Goal: Information Seeking & Learning: Compare options

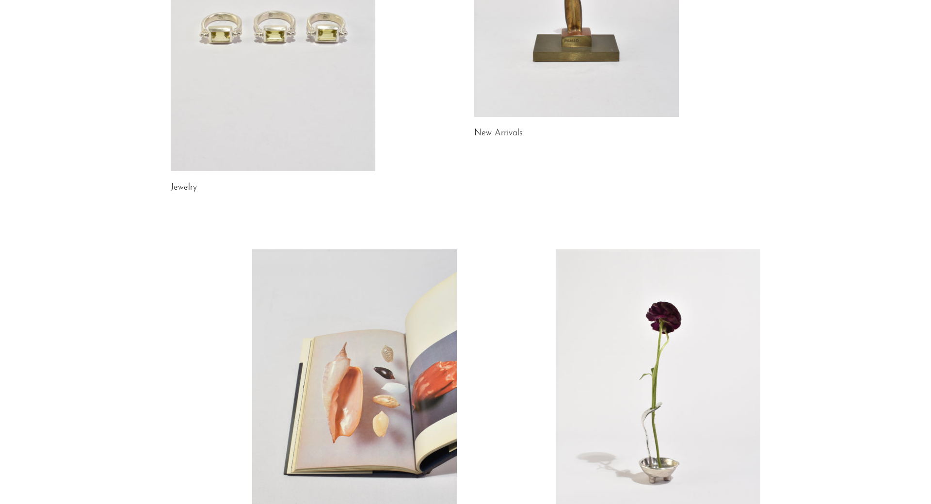
scroll to position [93, 0]
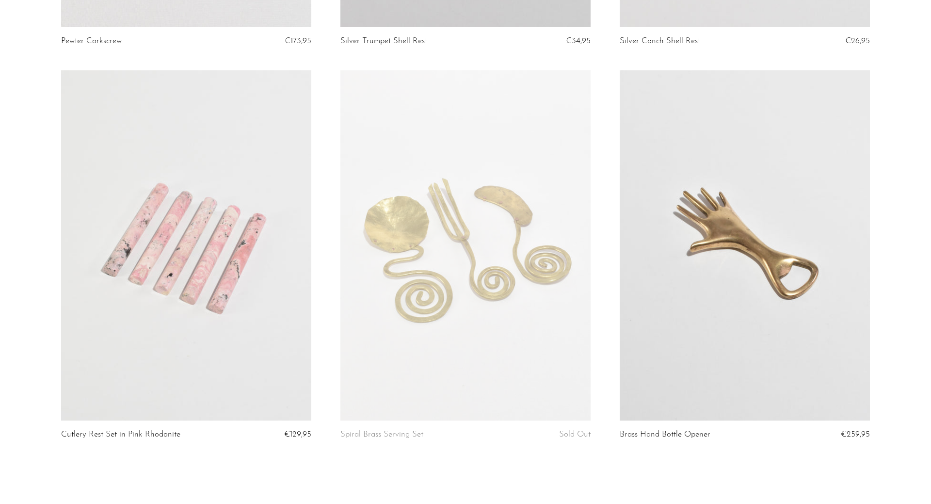
scroll to position [4536, 0]
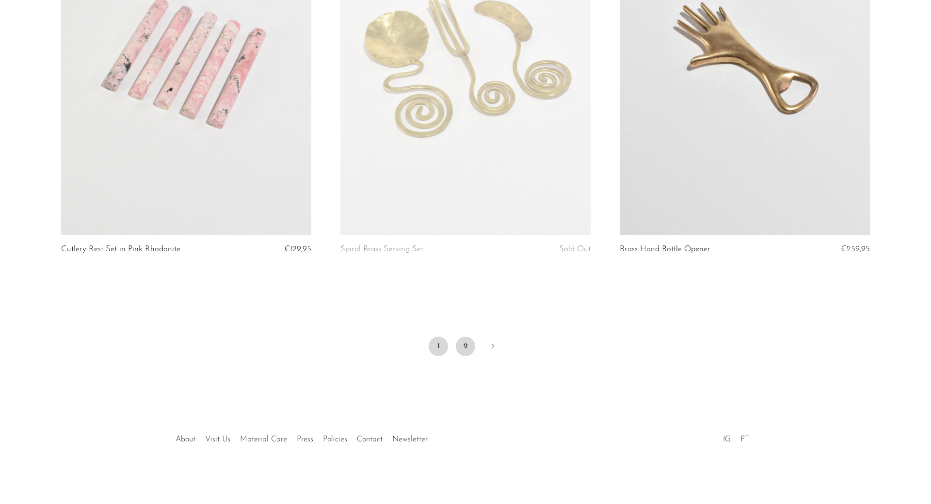
click at [462, 343] on link "2" at bounding box center [465, 345] width 19 height 19
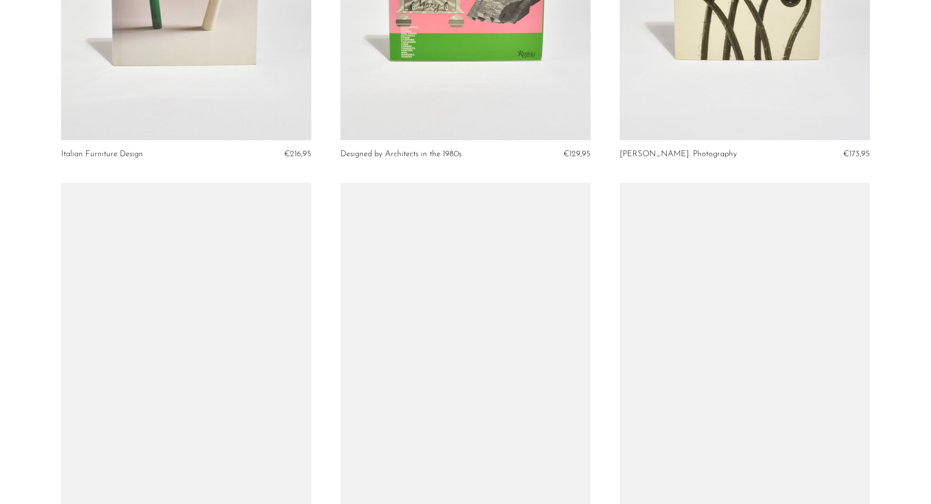
scroll to position [742, 0]
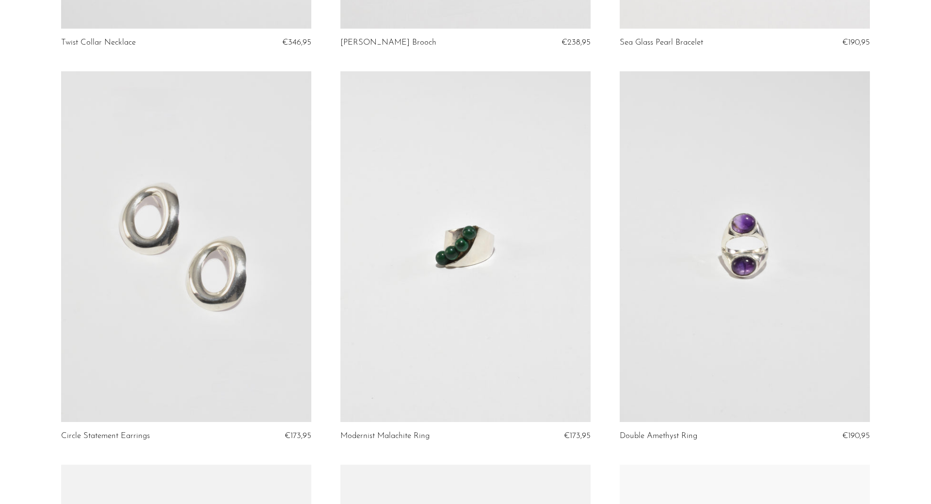
scroll to position [3164, 0]
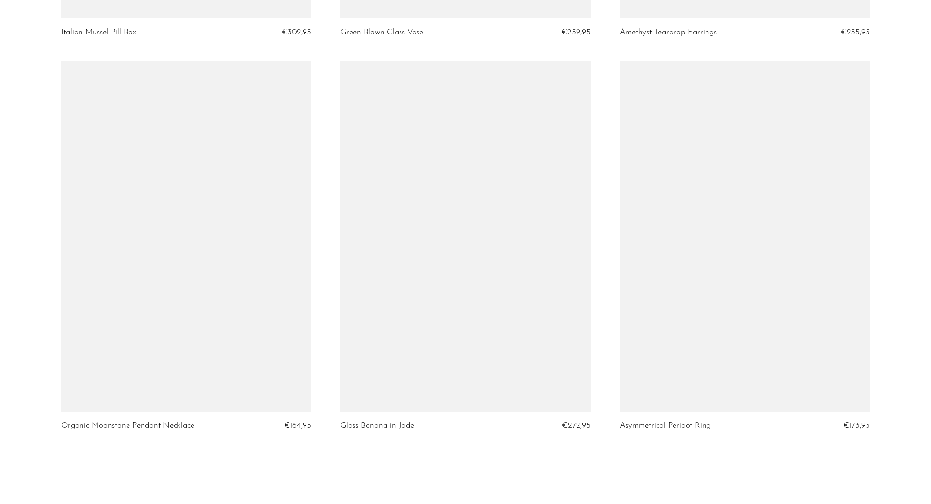
scroll to position [4528, 0]
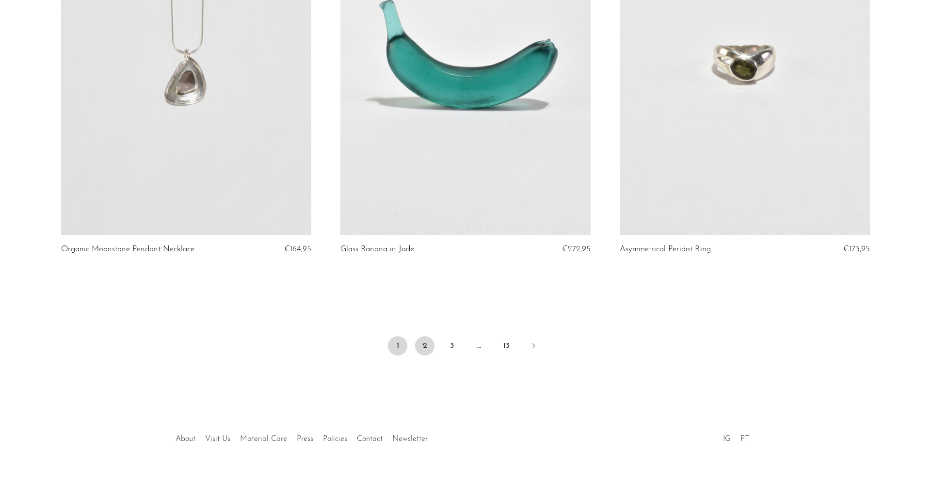
click at [423, 349] on link "2" at bounding box center [424, 345] width 19 height 19
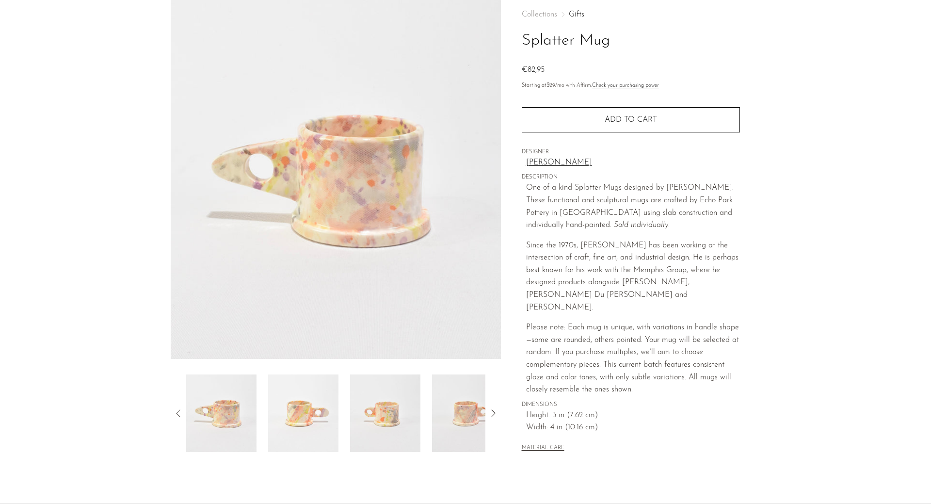
scroll to position [99, 0]
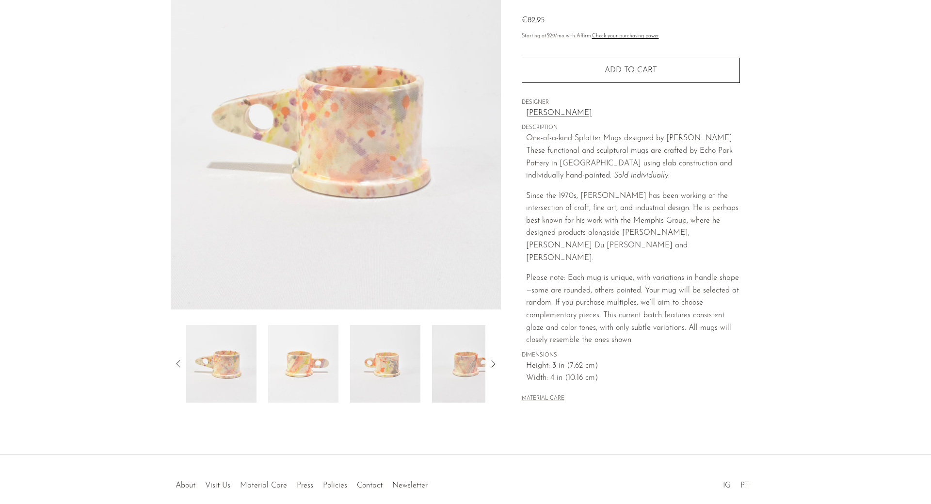
click at [311, 372] on img at bounding box center [303, 364] width 70 height 78
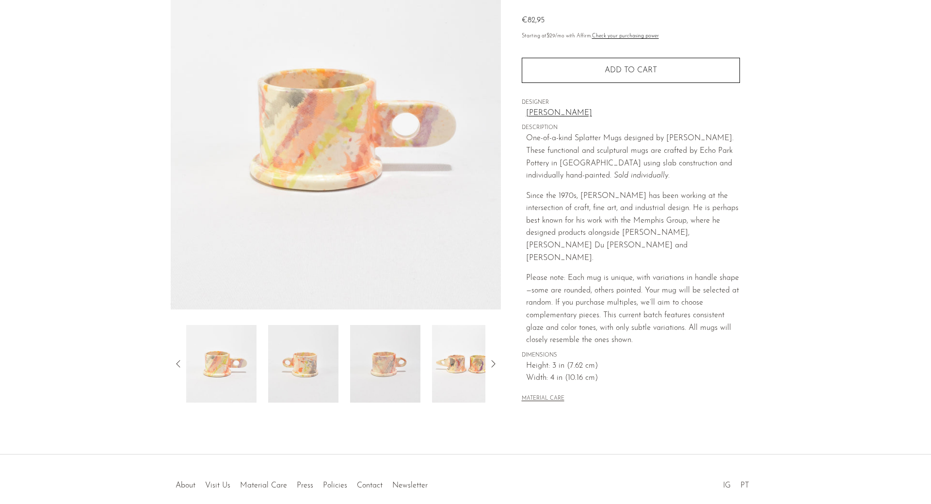
click at [324, 373] on img at bounding box center [303, 364] width 70 height 78
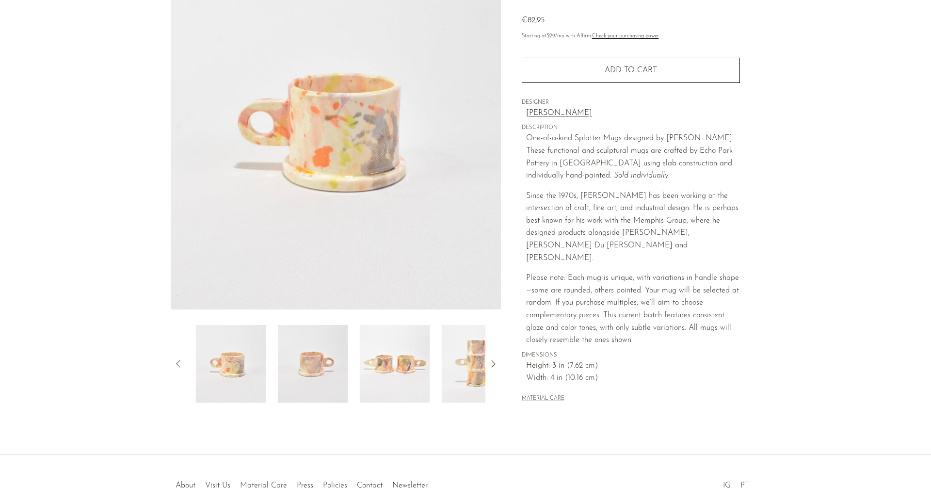
click at [324, 373] on img at bounding box center [313, 364] width 70 height 78
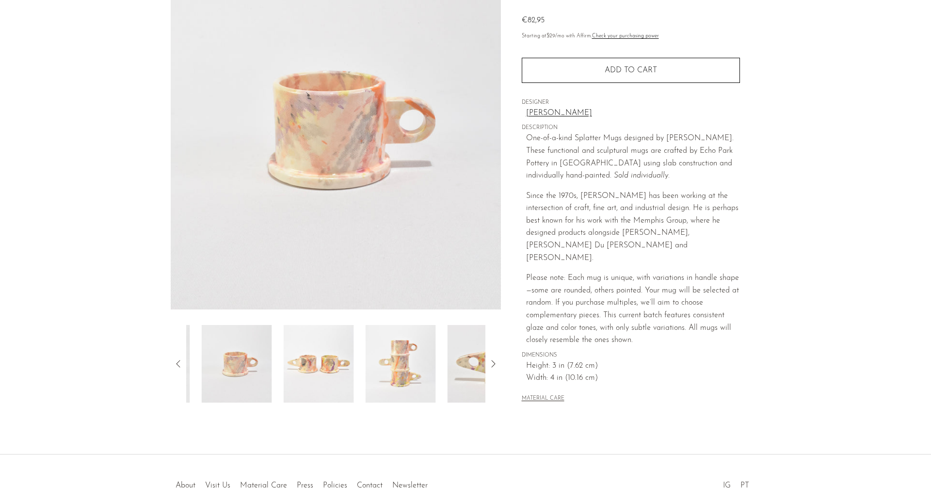
click at [324, 373] on img at bounding box center [319, 364] width 70 height 78
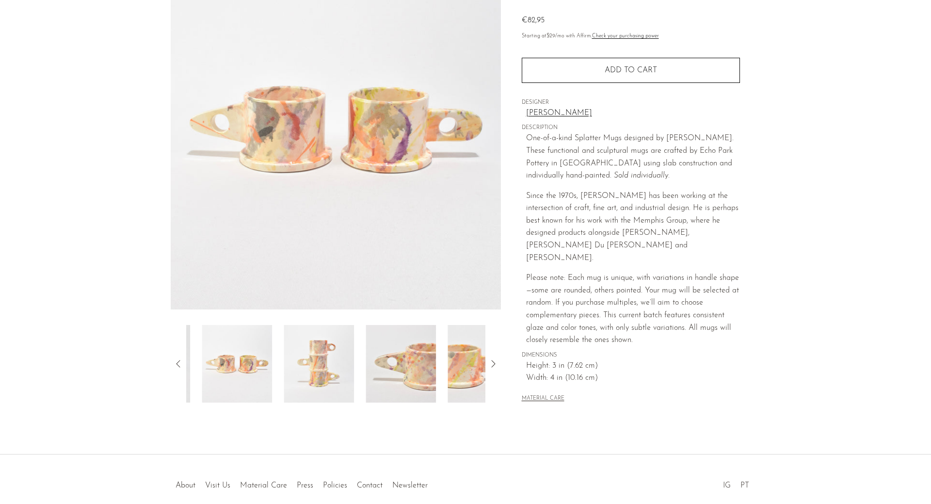
click at [324, 373] on img at bounding box center [319, 364] width 70 height 78
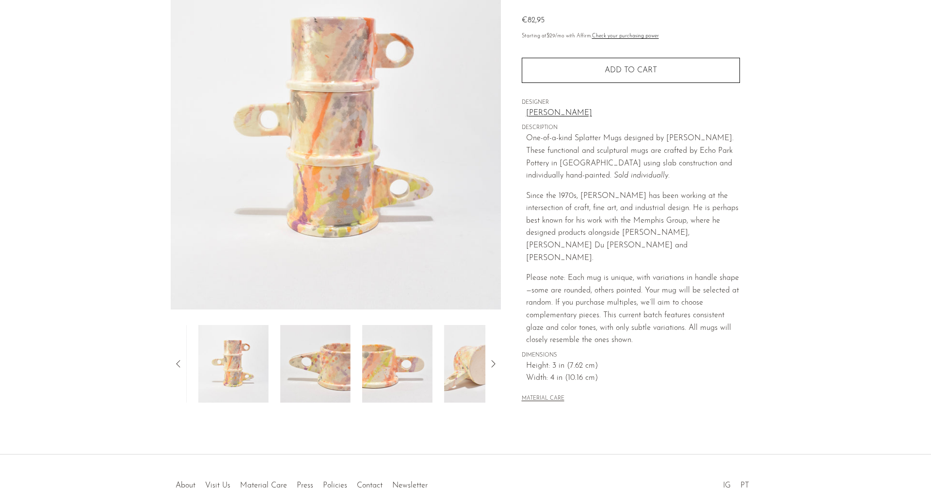
click at [324, 373] on img at bounding box center [315, 364] width 70 height 78
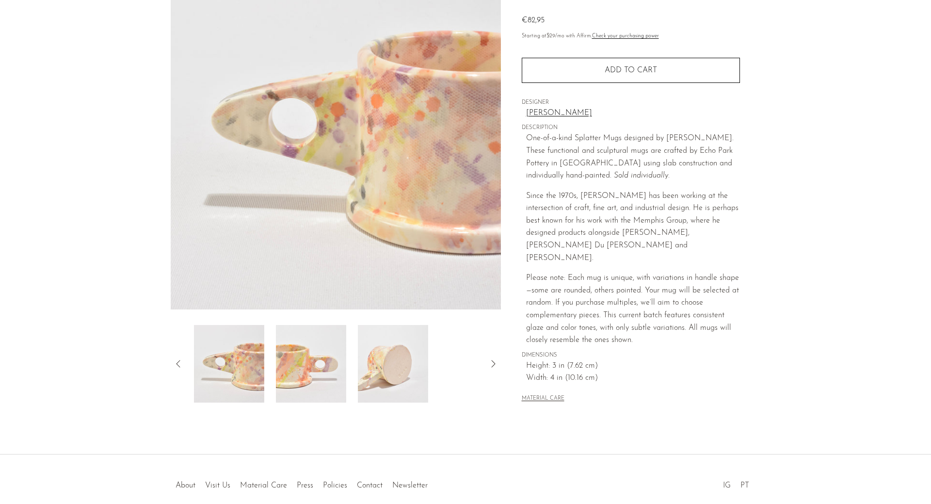
click at [324, 373] on img at bounding box center [311, 364] width 70 height 78
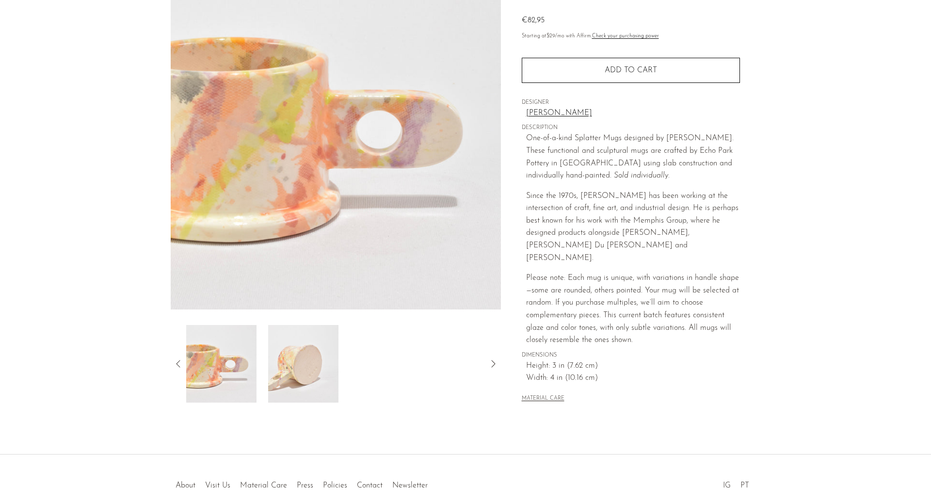
click at [324, 373] on img at bounding box center [303, 364] width 70 height 78
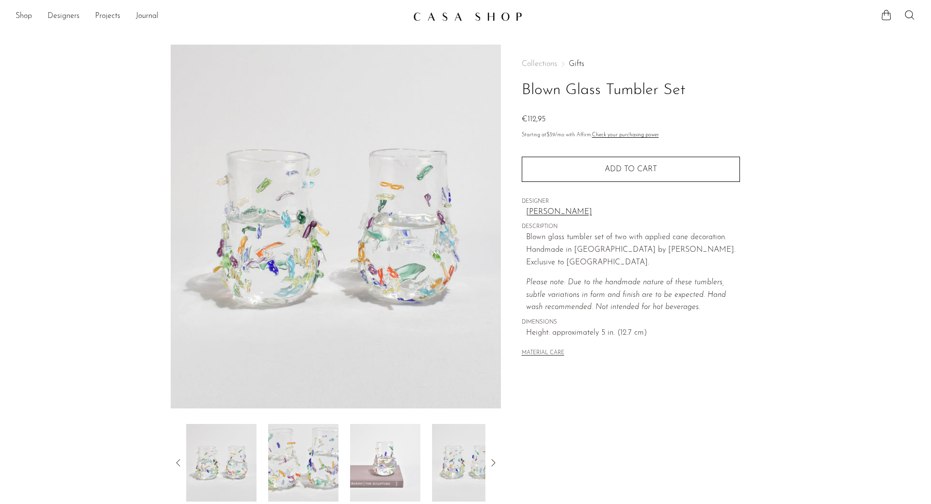
scroll to position [49, 0]
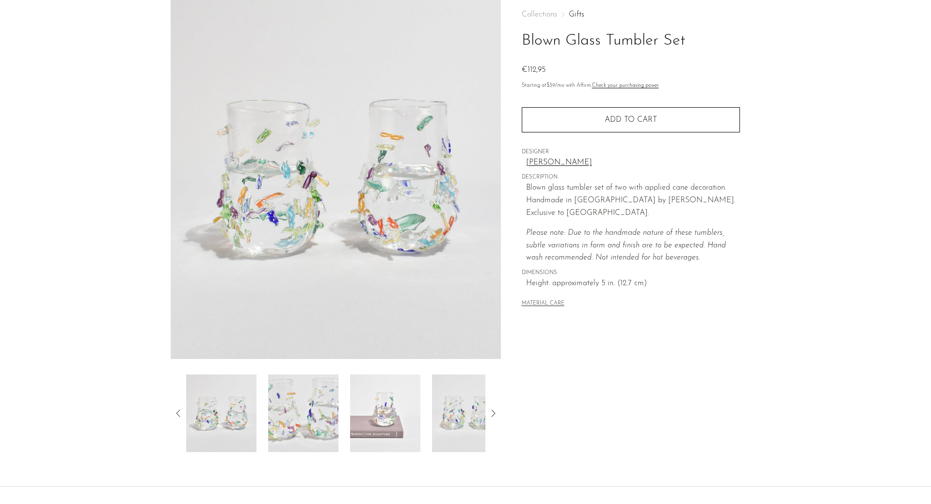
click at [304, 413] on img at bounding box center [303, 413] width 70 height 78
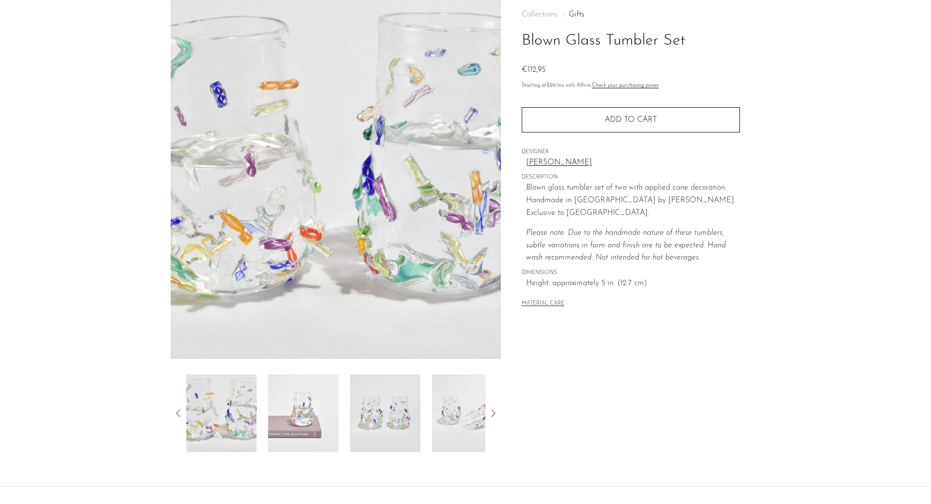
click at [316, 413] on img at bounding box center [303, 413] width 70 height 78
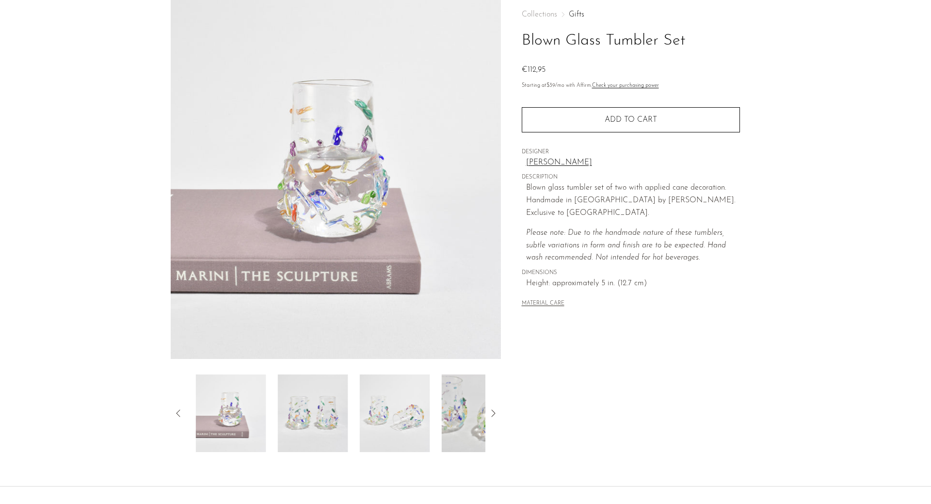
click at [316, 413] on img at bounding box center [313, 413] width 70 height 78
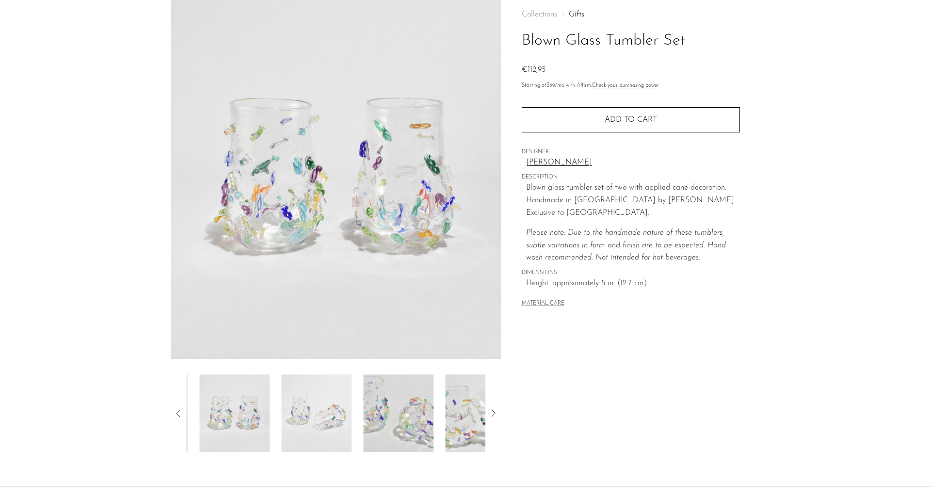
click at [316, 413] on img at bounding box center [316, 413] width 70 height 78
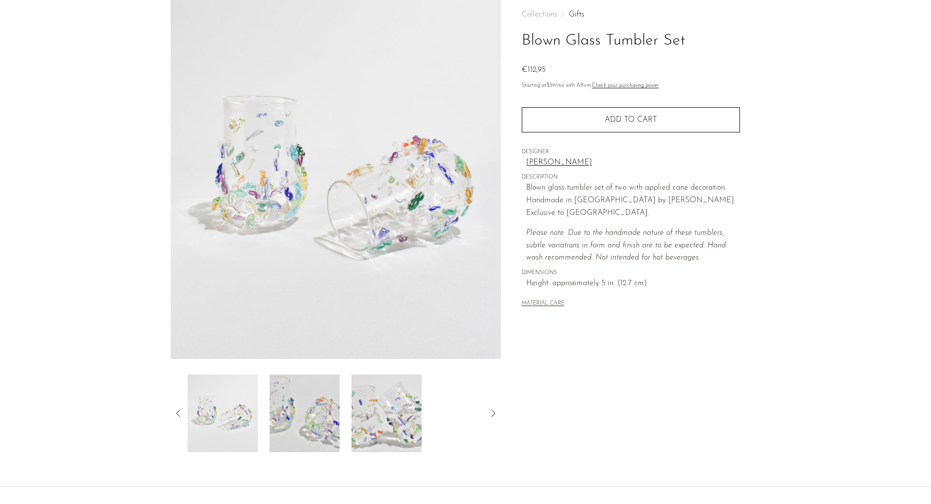
click at [316, 413] on img at bounding box center [305, 413] width 70 height 78
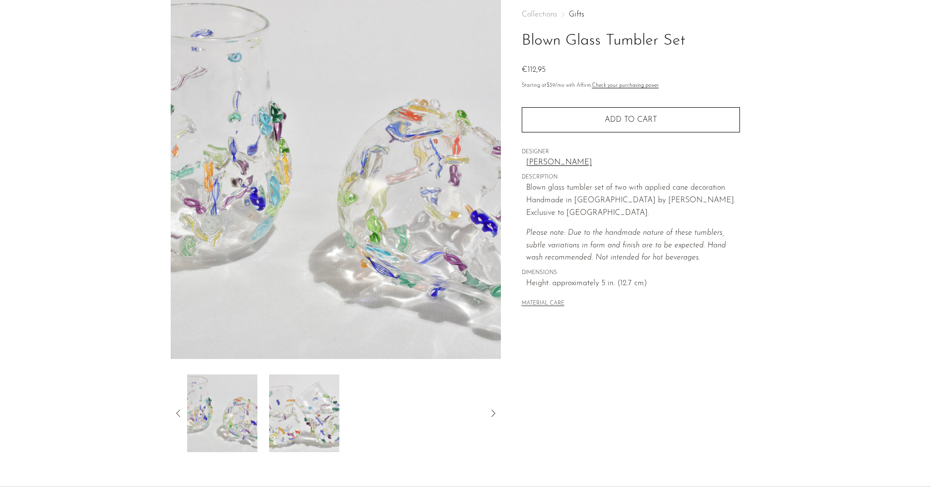
click at [316, 413] on img at bounding box center [304, 413] width 70 height 78
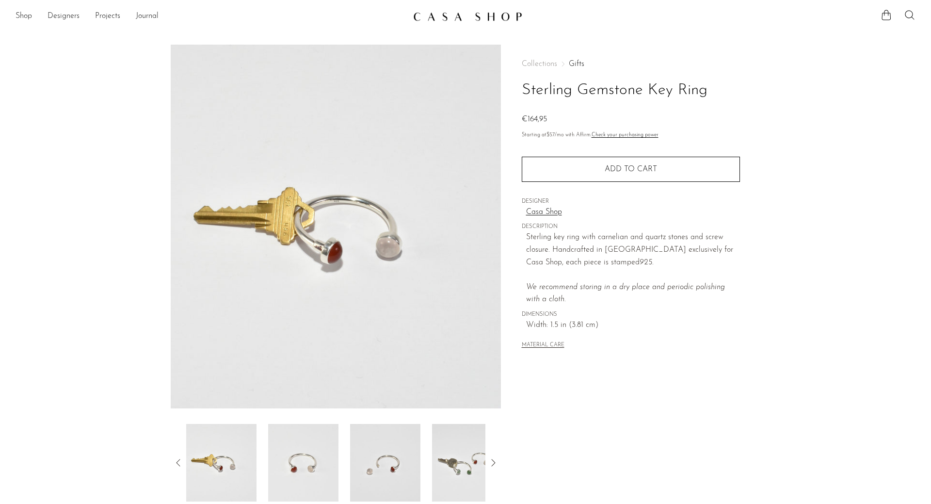
scroll to position [99, 0]
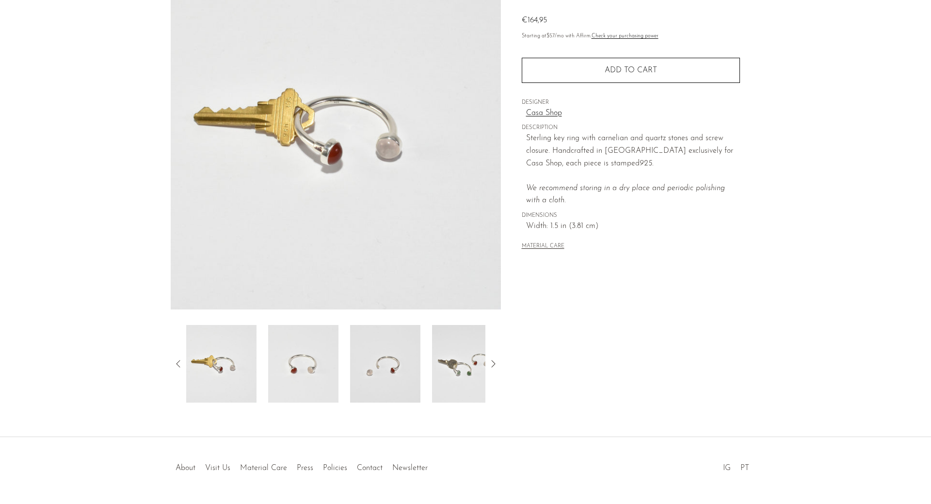
click at [294, 375] on img at bounding box center [303, 364] width 70 height 78
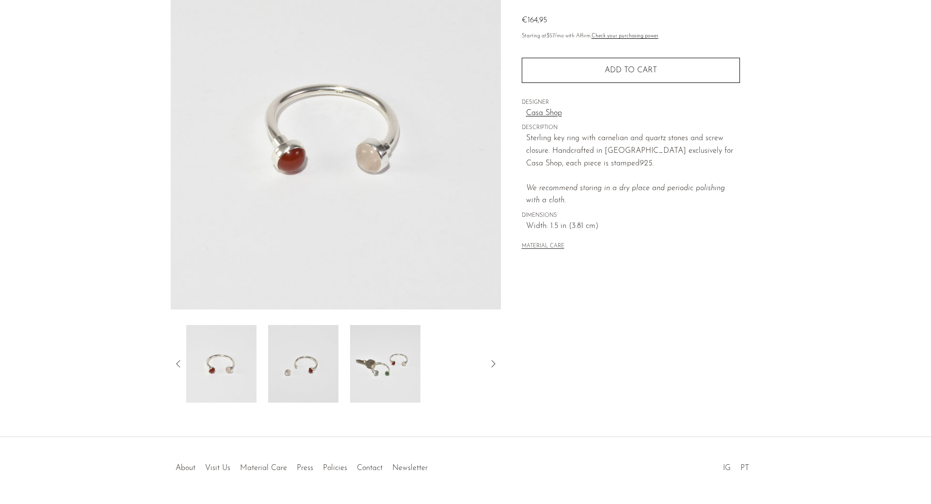
click at [294, 376] on img at bounding box center [303, 364] width 70 height 78
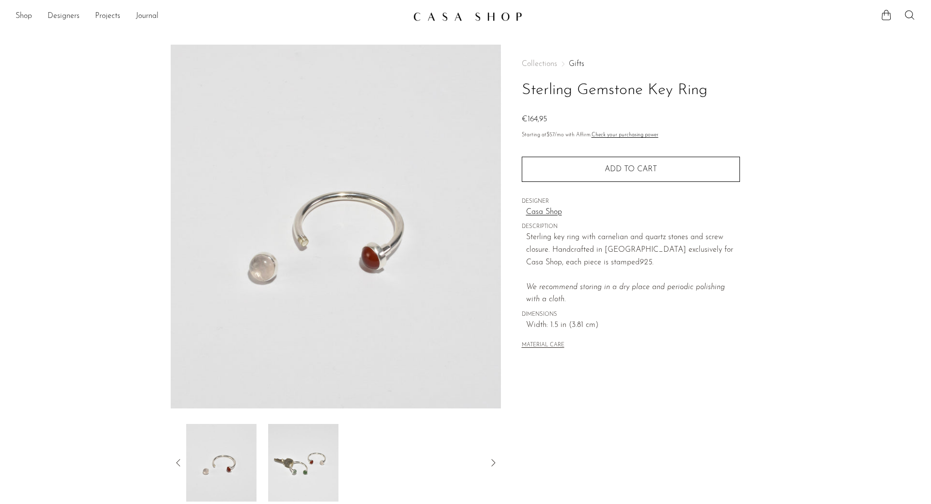
scroll to position [49, 0]
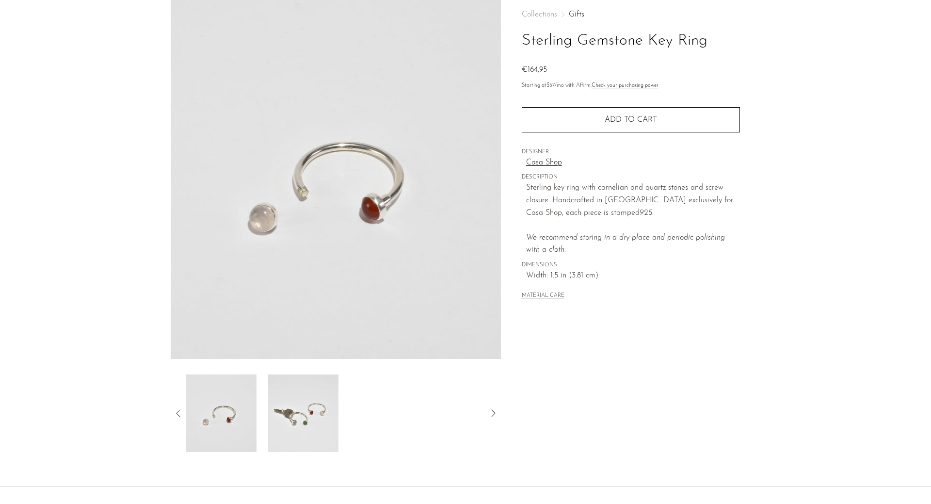
click at [303, 417] on img at bounding box center [303, 413] width 70 height 78
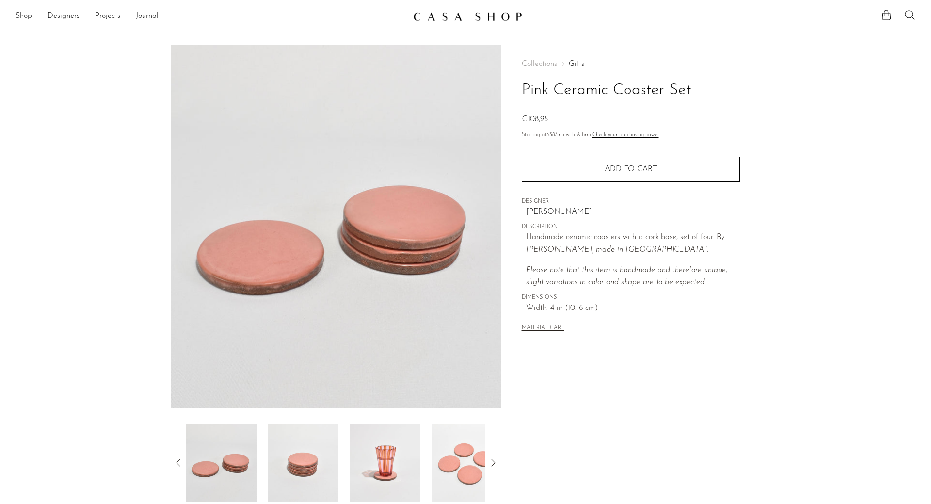
scroll to position [49, 0]
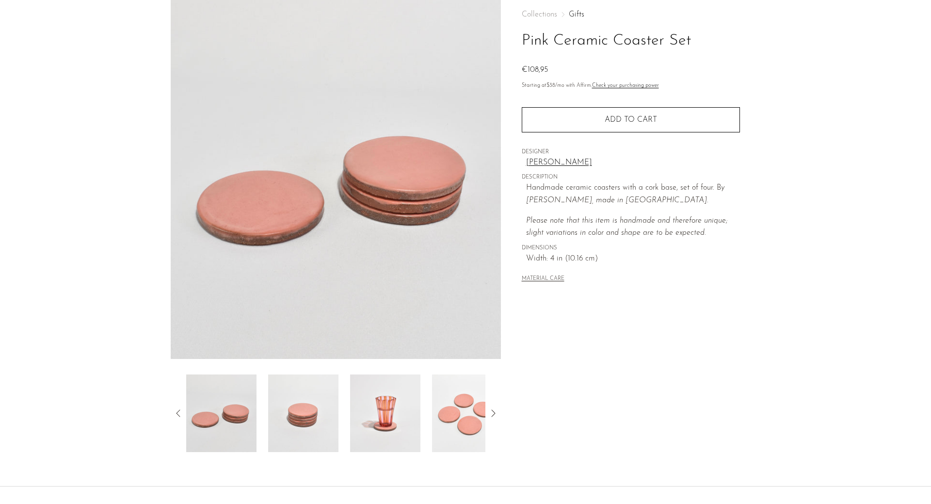
click at [292, 414] on img at bounding box center [303, 413] width 70 height 78
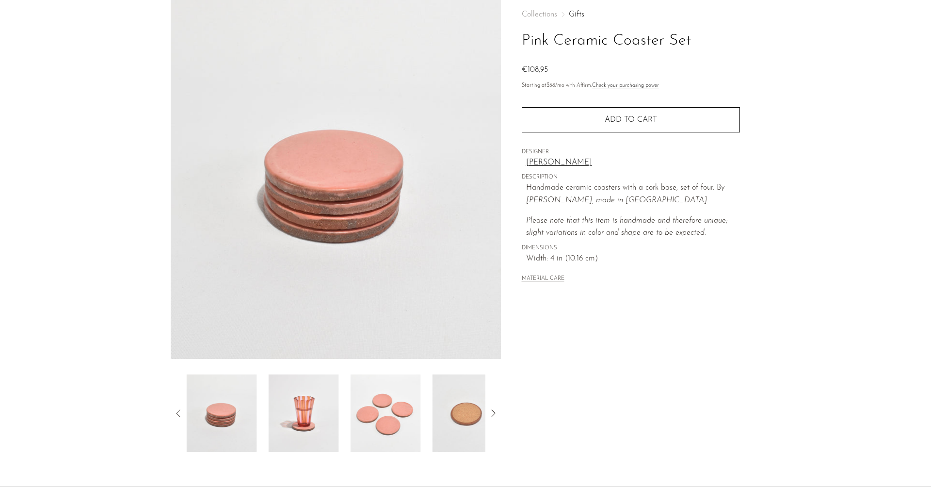
click at [322, 412] on img at bounding box center [304, 413] width 70 height 78
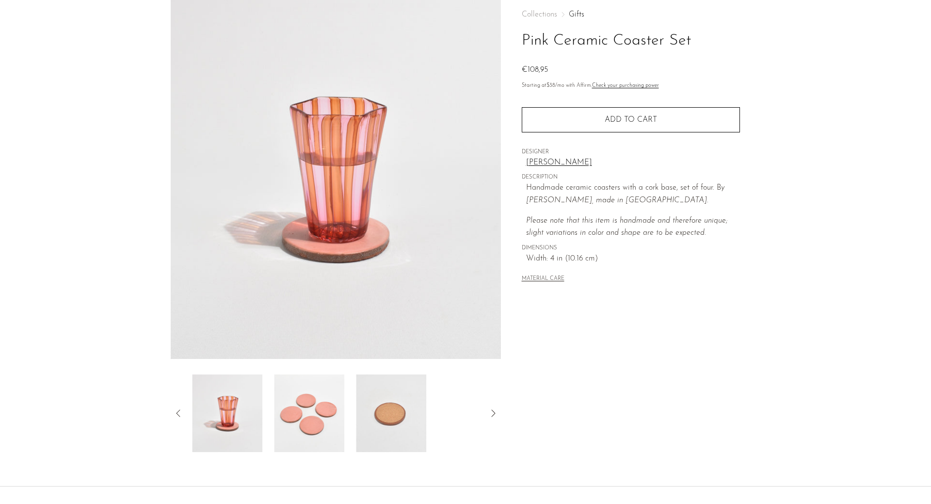
click at [322, 412] on img at bounding box center [309, 413] width 70 height 78
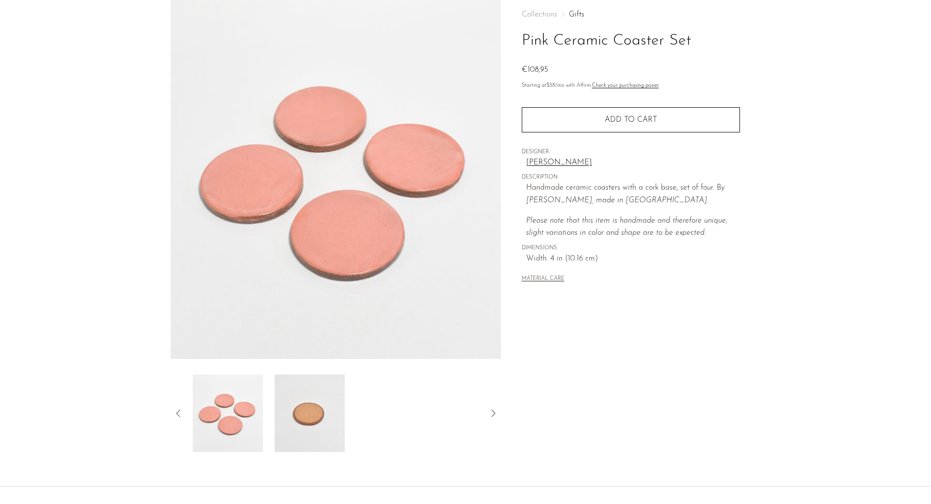
click at [322, 412] on img at bounding box center [309, 413] width 70 height 78
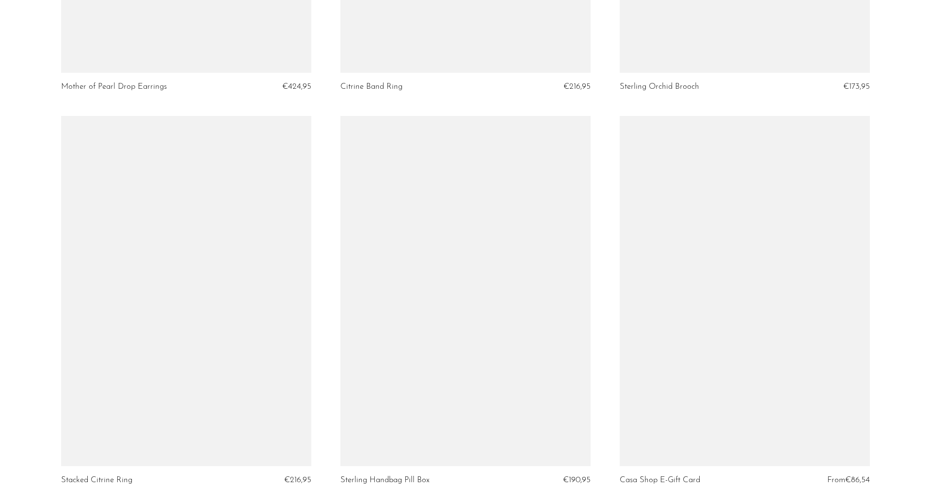
scroll to position [3708, 0]
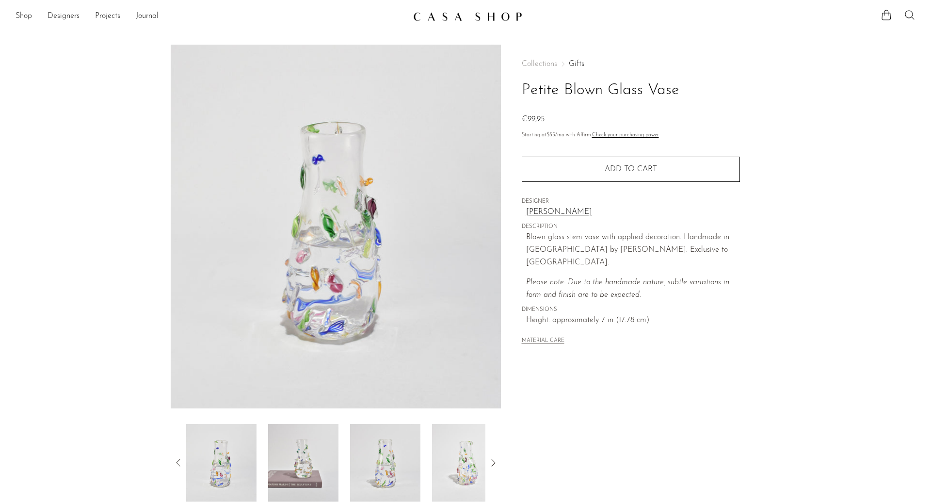
scroll to position [99, 0]
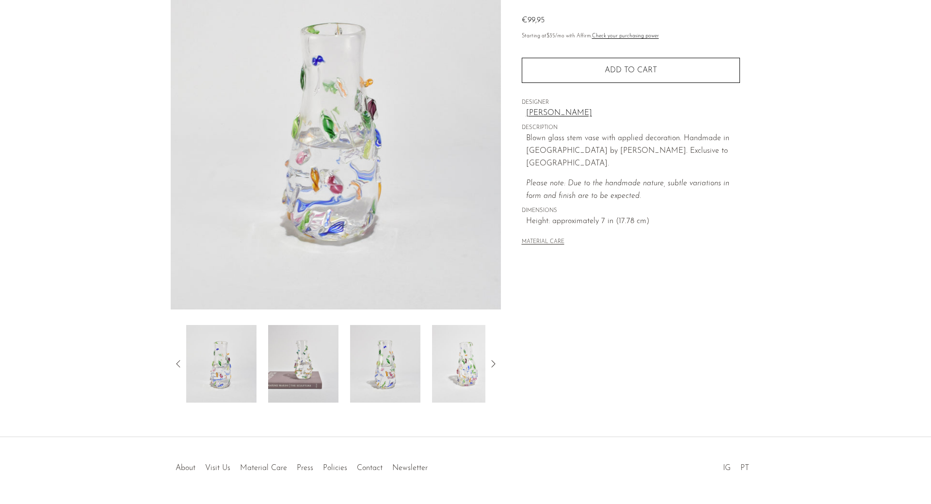
click at [314, 371] on img at bounding box center [303, 364] width 70 height 78
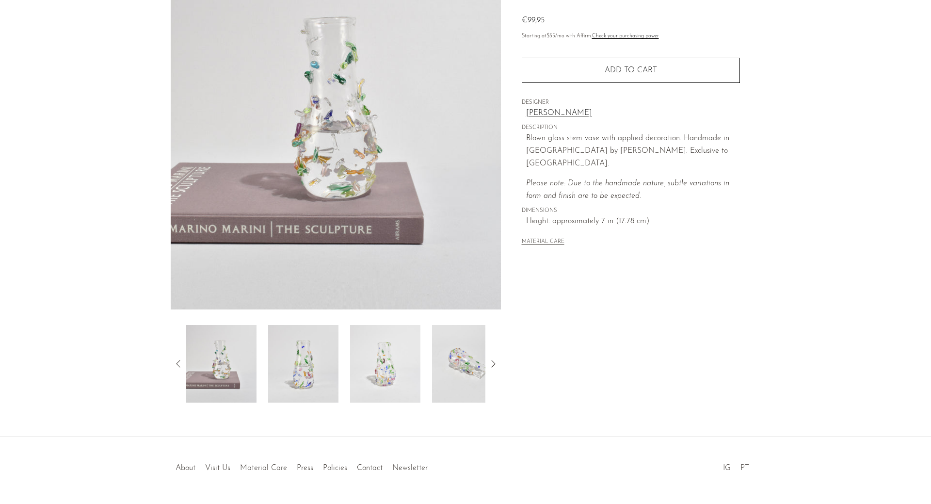
click at [314, 371] on img at bounding box center [303, 364] width 70 height 78
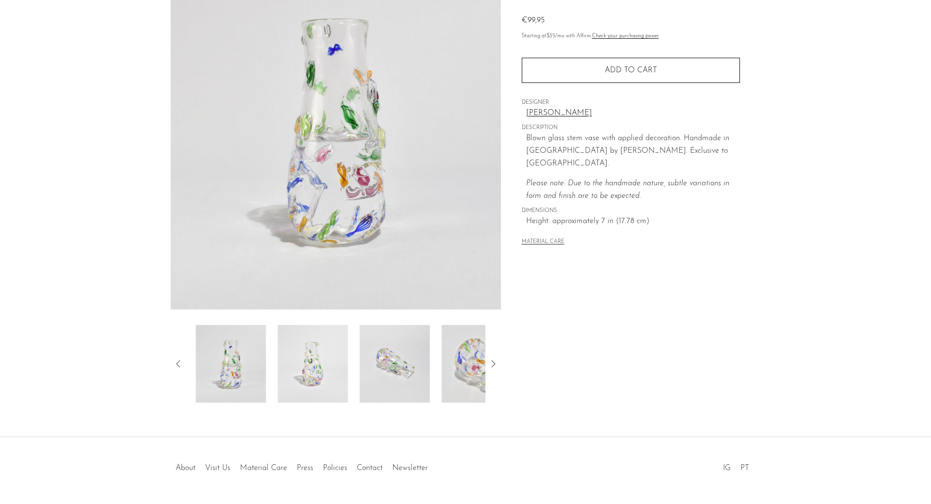
click at [314, 371] on img at bounding box center [313, 364] width 70 height 78
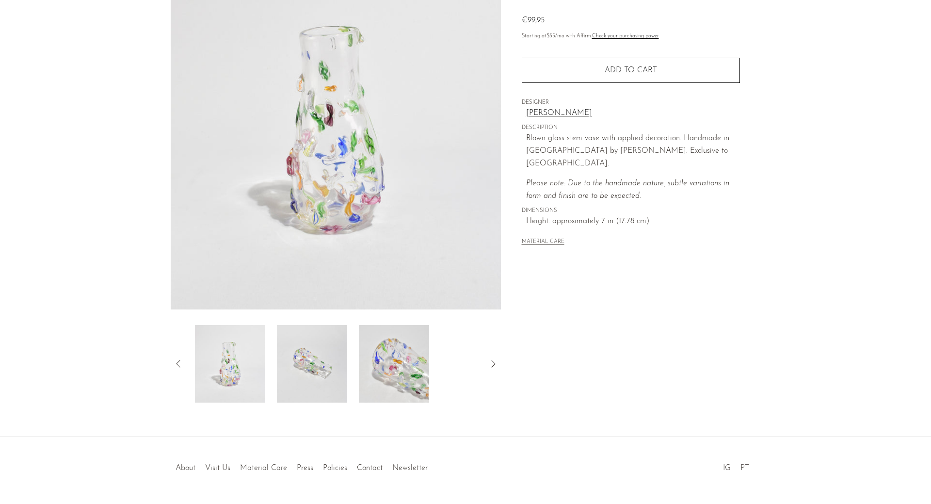
click at [314, 371] on img at bounding box center [312, 364] width 70 height 78
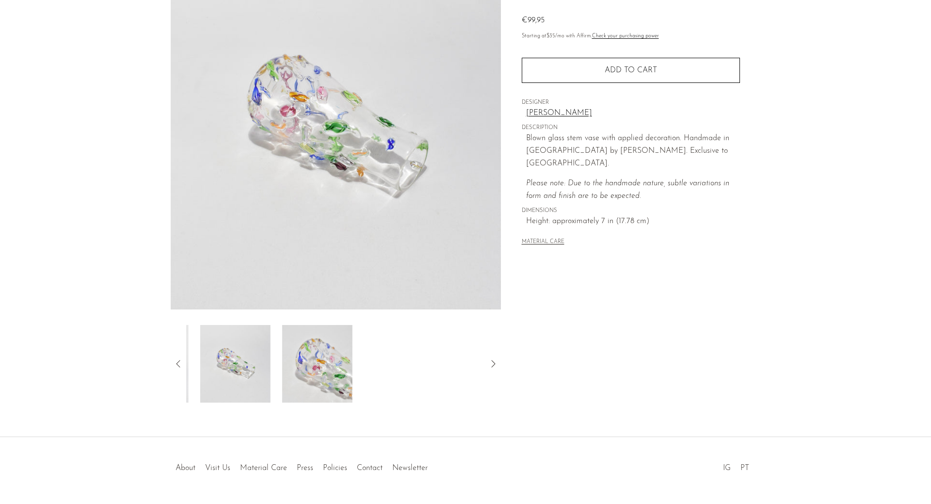
click at [314, 371] on img at bounding box center [317, 364] width 70 height 78
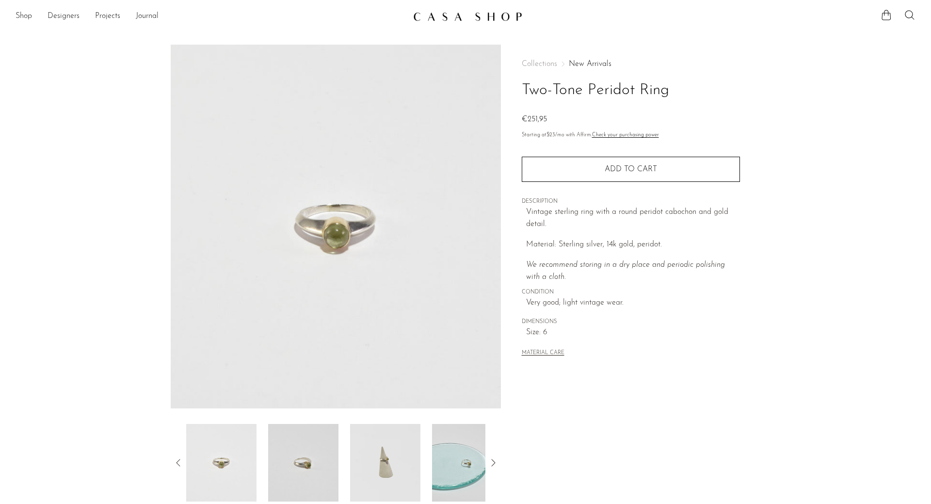
scroll to position [49, 0]
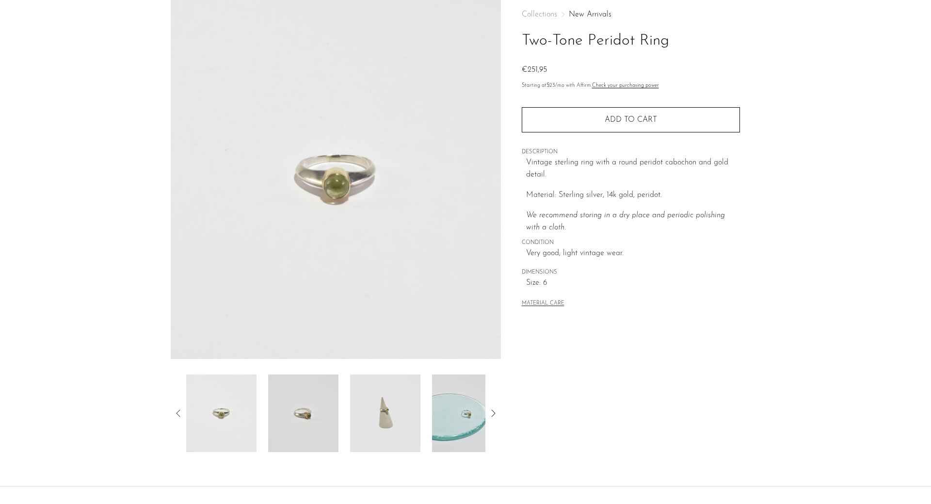
click at [306, 405] on img at bounding box center [303, 413] width 70 height 78
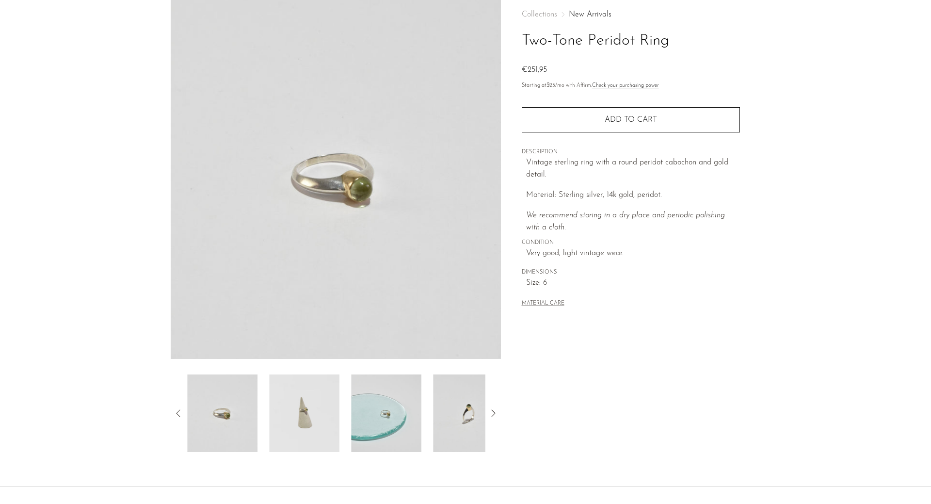
click at [308, 406] on img at bounding box center [304, 413] width 70 height 78
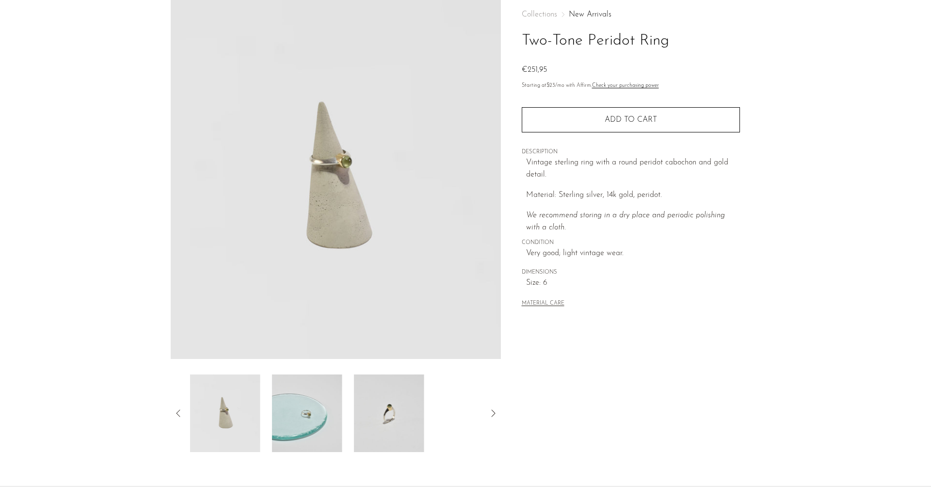
click at [315, 407] on img at bounding box center [307, 413] width 70 height 78
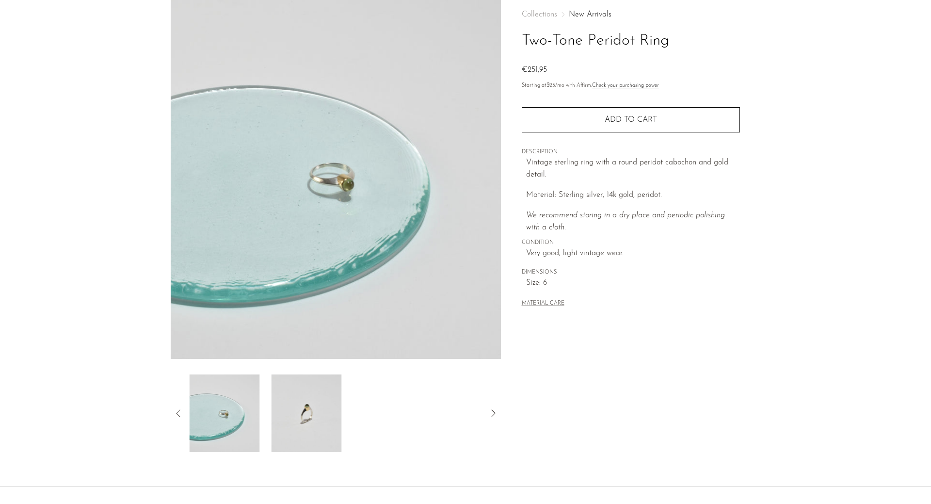
click at [315, 407] on img at bounding box center [306, 413] width 70 height 78
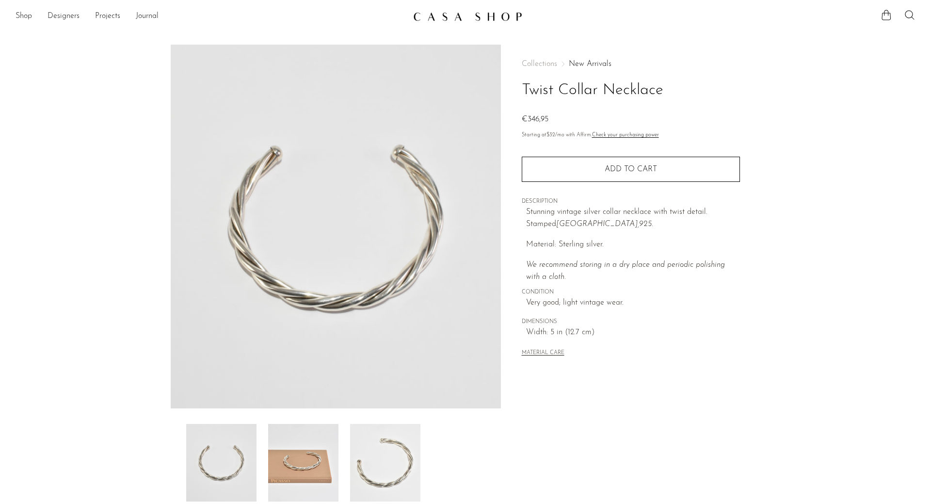
click at [281, 447] on img at bounding box center [303, 463] width 70 height 78
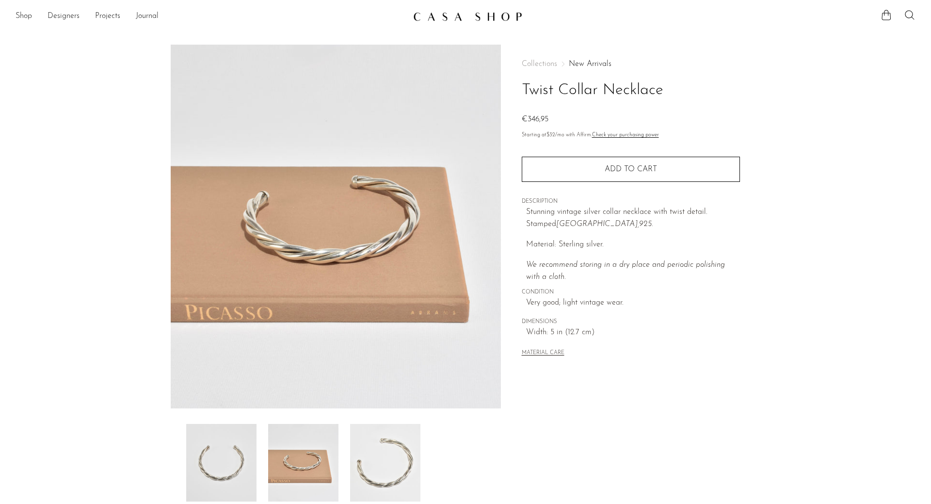
click at [356, 464] on img at bounding box center [385, 463] width 70 height 78
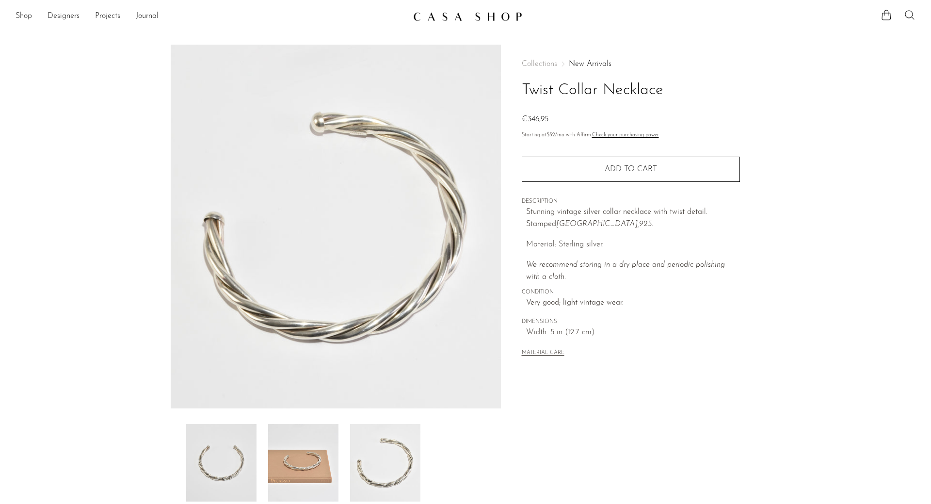
click at [357, 337] on img at bounding box center [336, 227] width 330 height 364
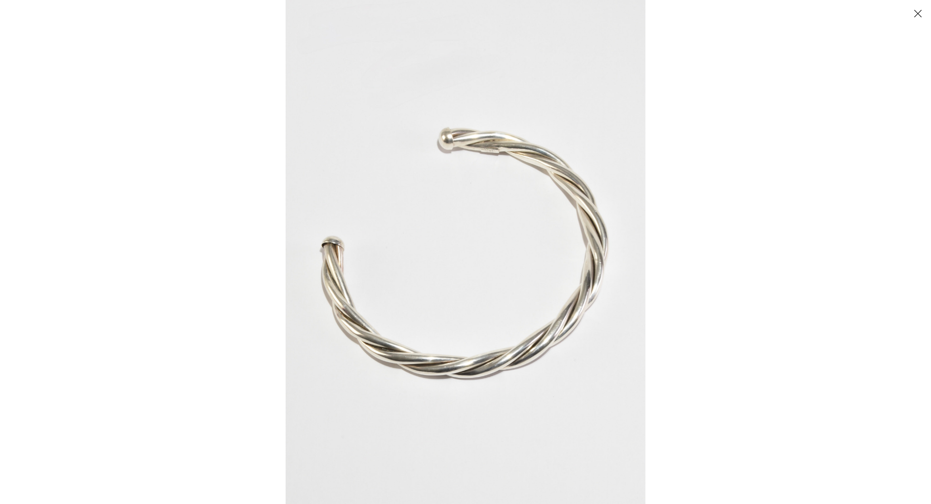
click at [357, 338] on img at bounding box center [466, 252] width 360 height 504
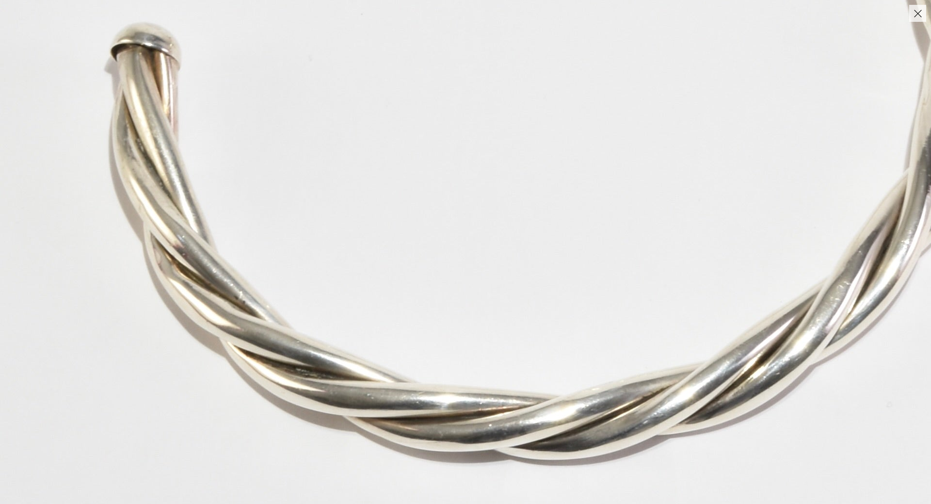
click at [357, 338] on img at bounding box center [553, 73] width 1106 height 1548
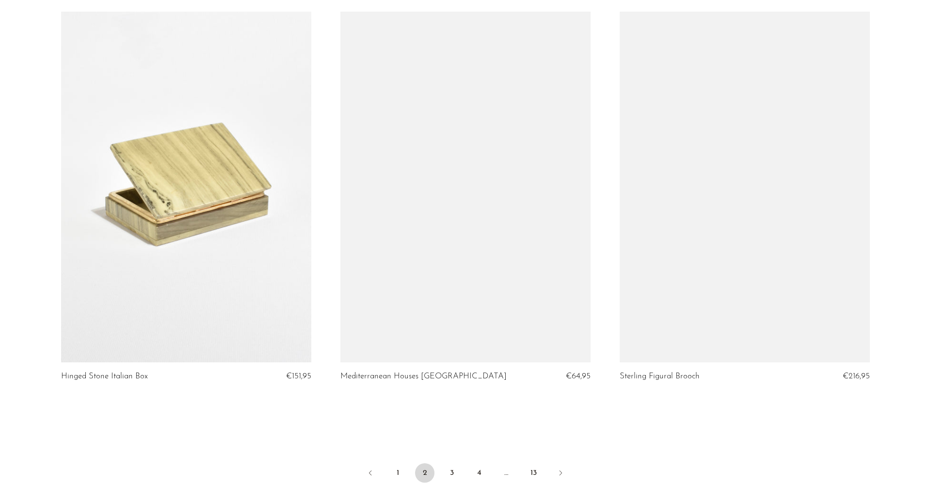
scroll to position [4450, 0]
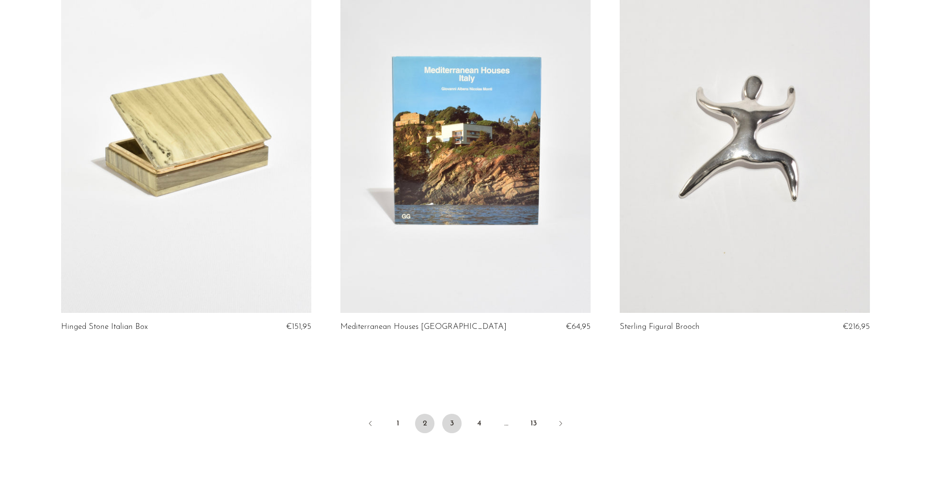
click at [448, 422] on link "3" at bounding box center [451, 422] width 19 height 19
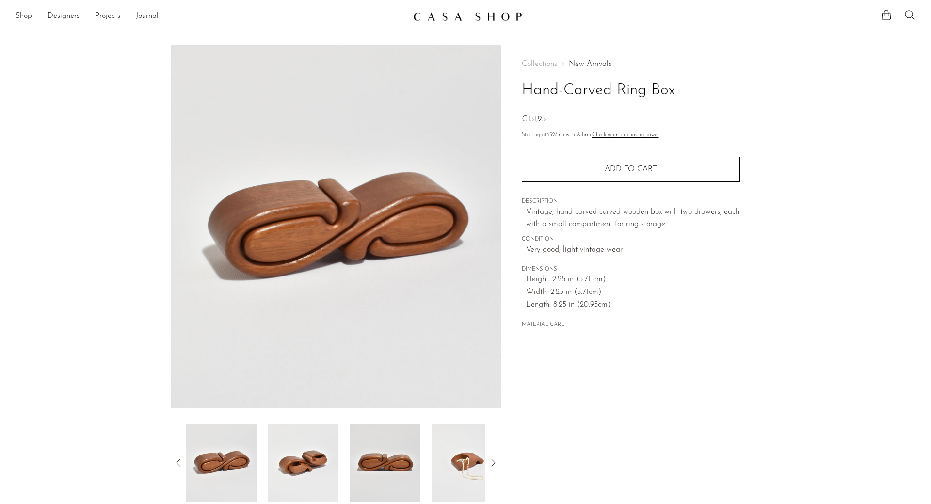
click at [304, 464] on img at bounding box center [303, 463] width 70 height 78
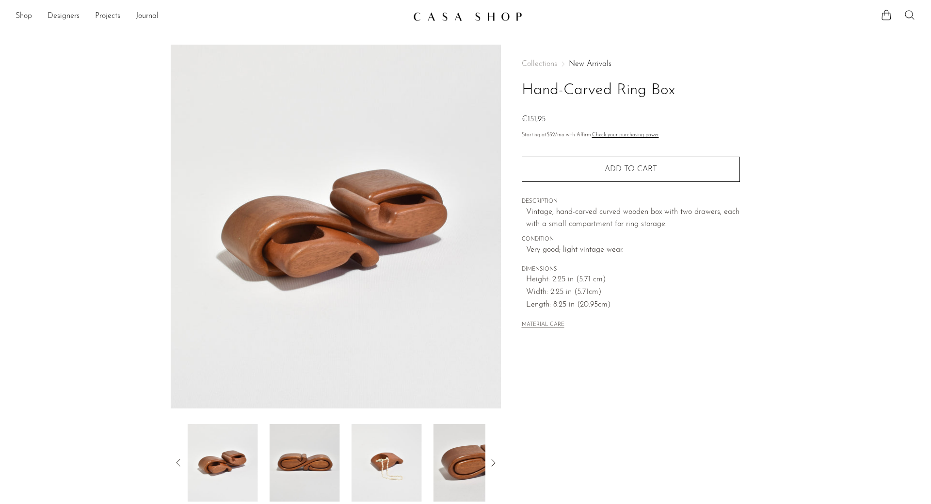
click at [311, 459] on img at bounding box center [305, 463] width 70 height 78
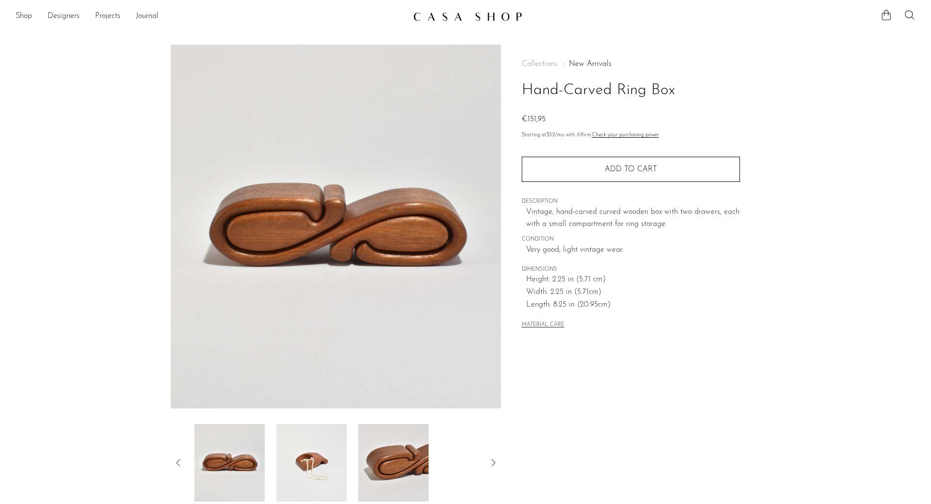
click at [311, 459] on img at bounding box center [311, 463] width 70 height 78
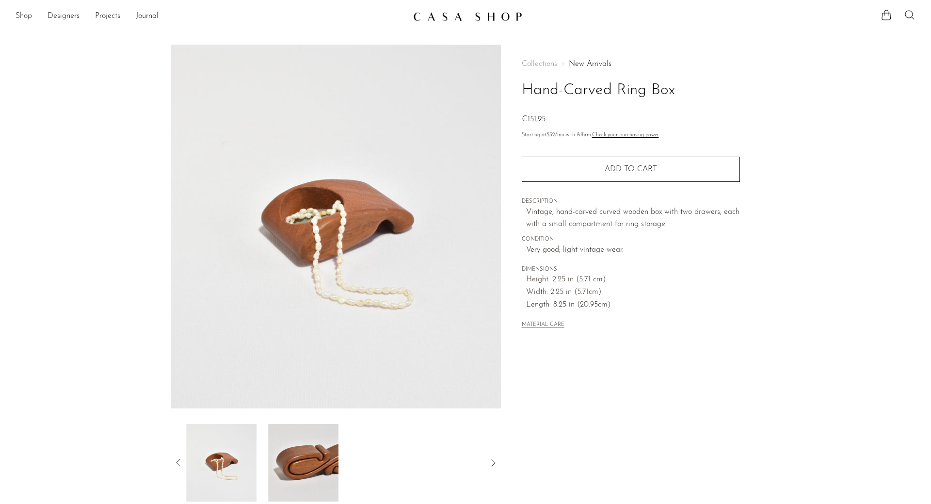
click at [311, 459] on img at bounding box center [303, 463] width 70 height 78
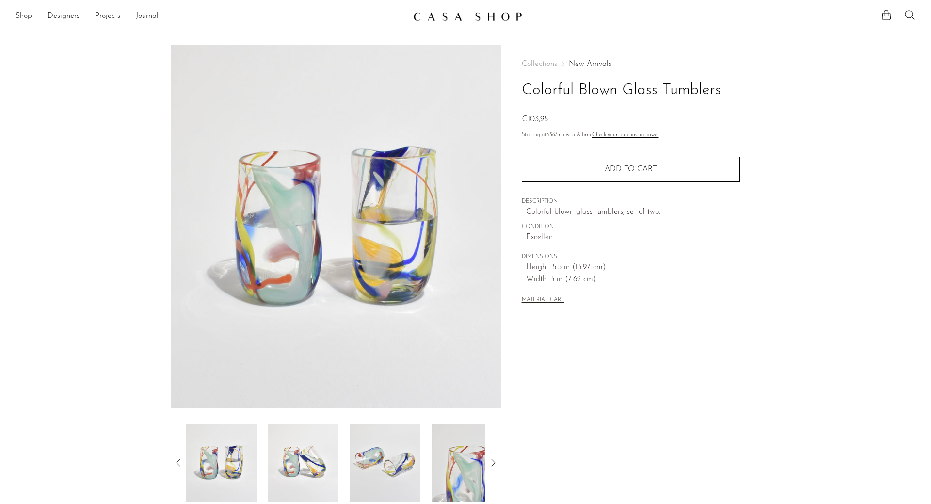
scroll to position [99, 0]
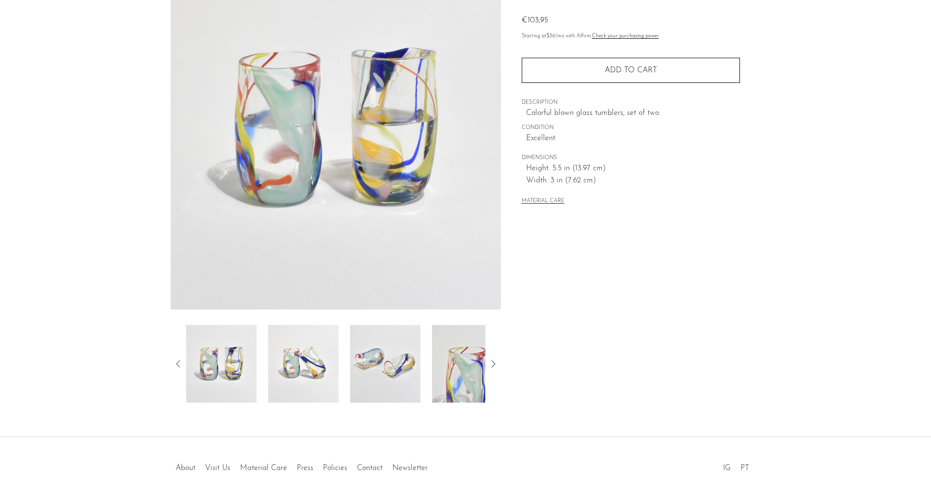
click at [314, 365] on img at bounding box center [303, 364] width 70 height 78
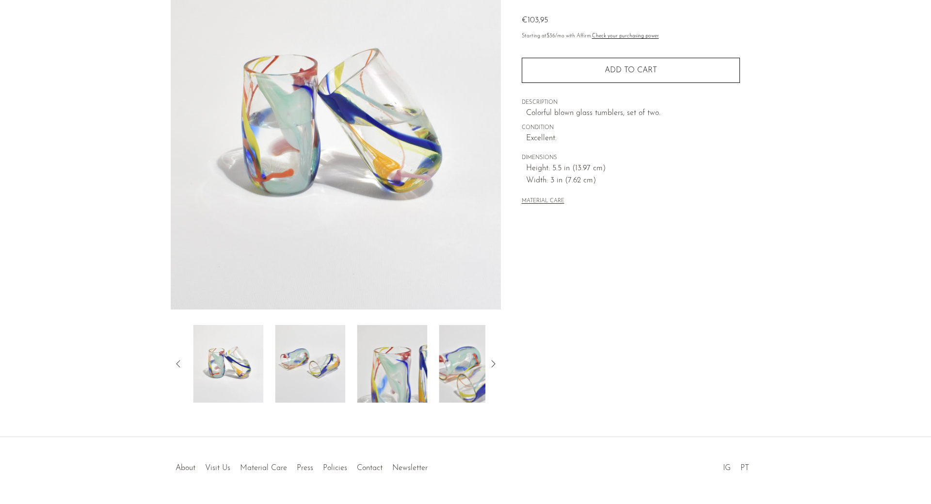
click at [349, 371] on div at bounding box center [335, 364] width 299 height 78
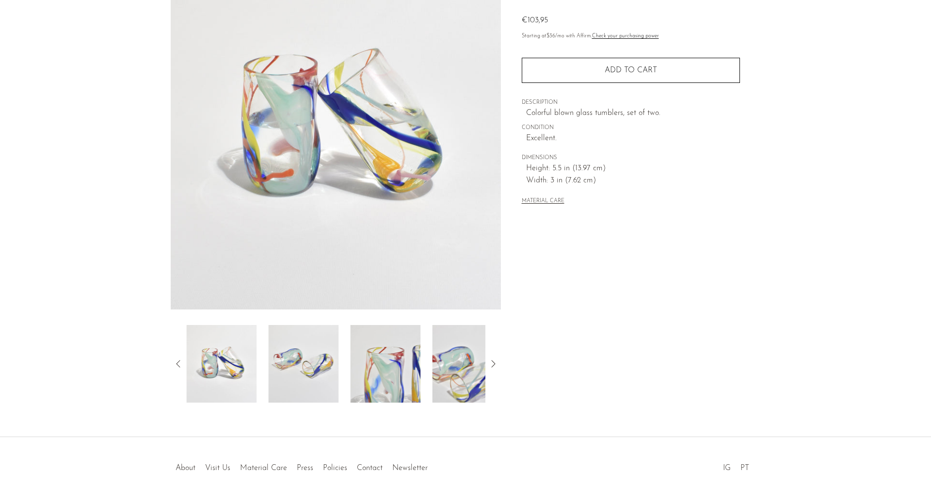
click at [349, 371] on div at bounding box center [335, 364] width 299 height 78
click at [366, 376] on img at bounding box center [385, 364] width 70 height 78
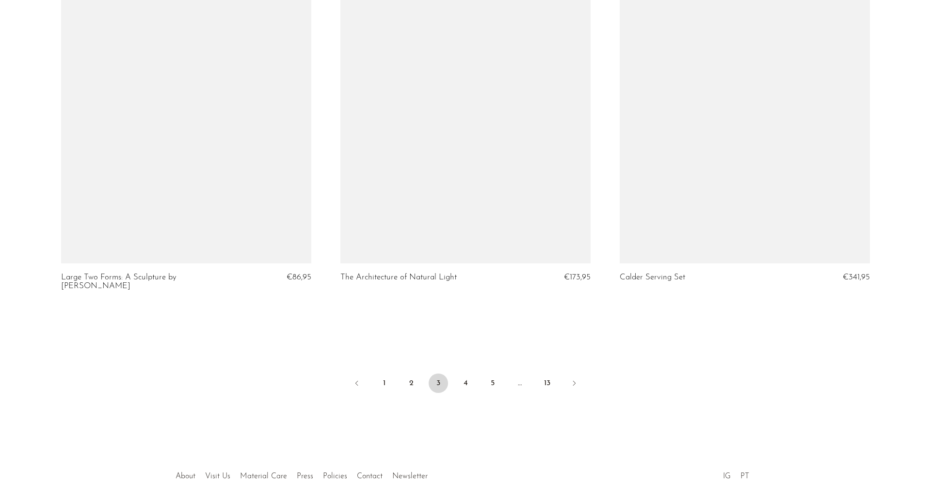
scroll to position [4528, 0]
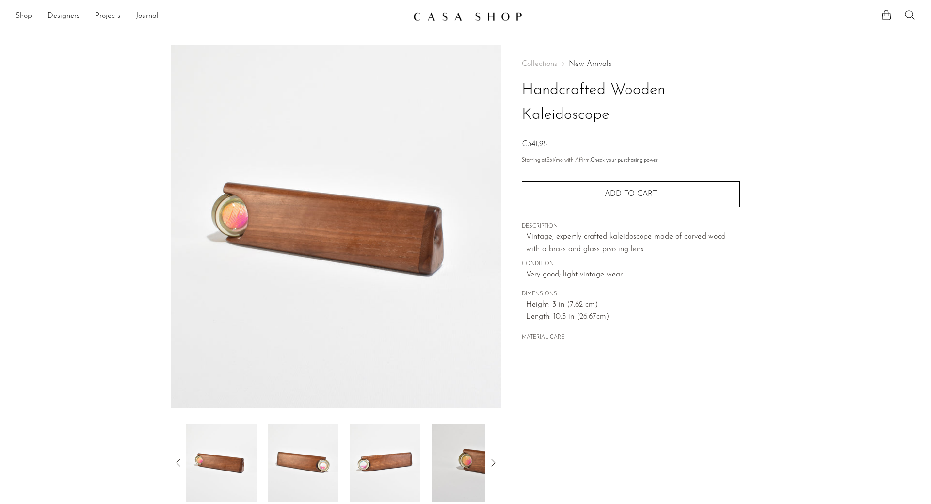
click at [331, 495] on img at bounding box center [303, 463] width 70 height 78
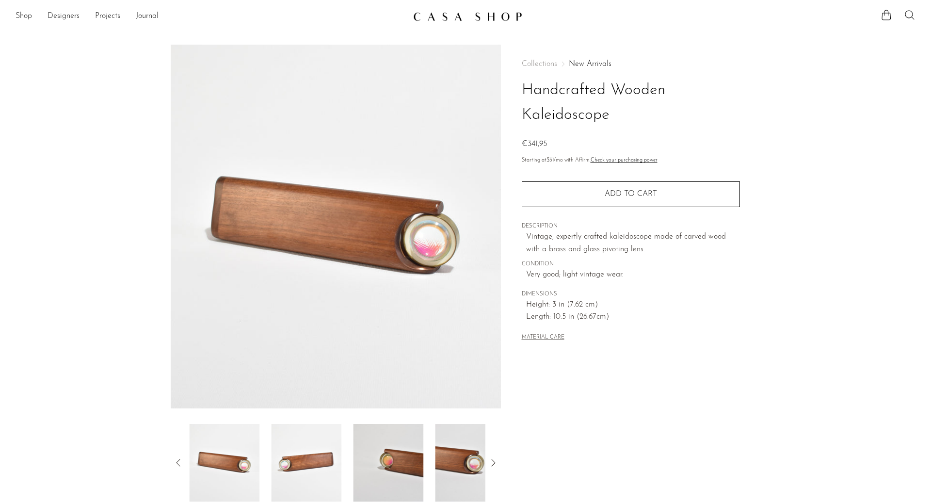
click at [331, 457] on img at bounding box center [306, 463] width 70 height 78
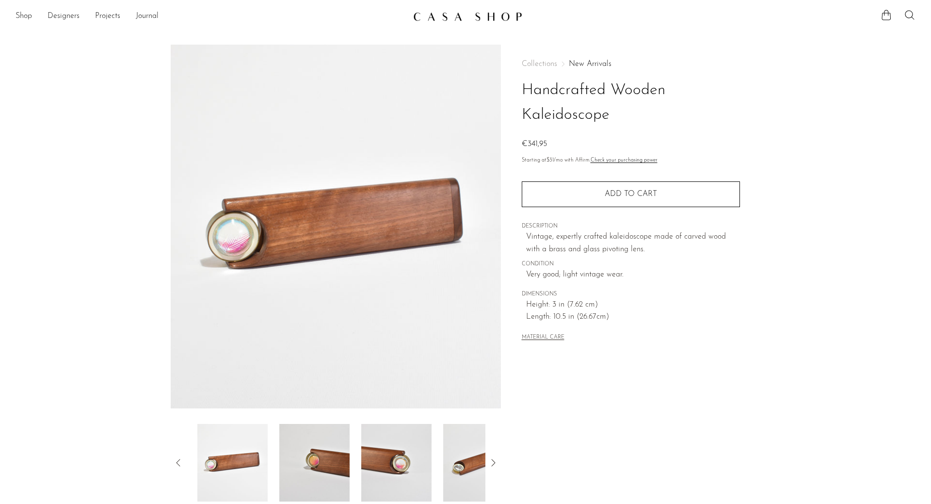
click at [331, 457] on img at bounding box center [314, 463] width 70 height 78
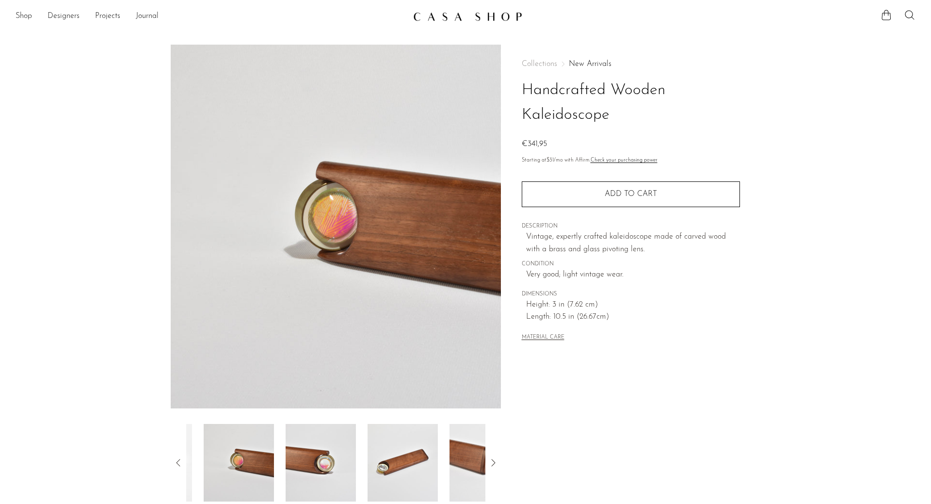
click at [331, 458] on img at bounding box center [321, 463] width 70 height 78
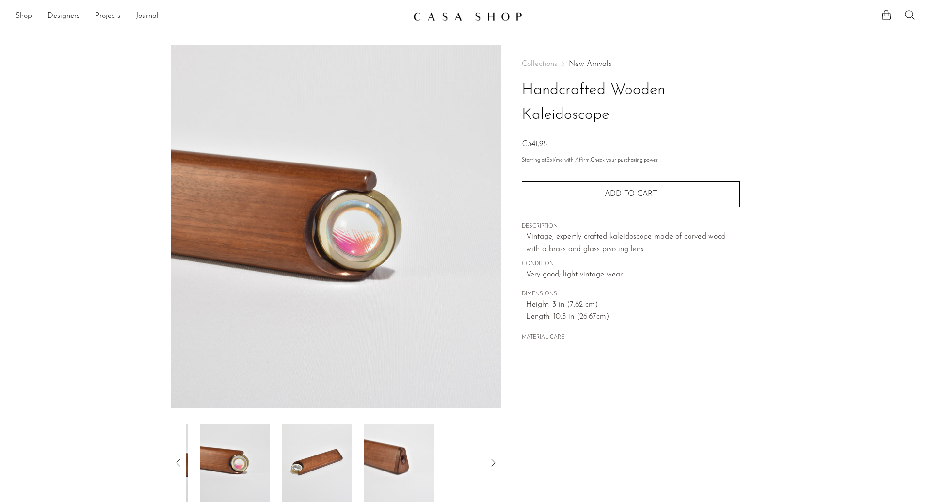
click at [331, 459] on img at bounding box center [317, 463] width 70 height 78
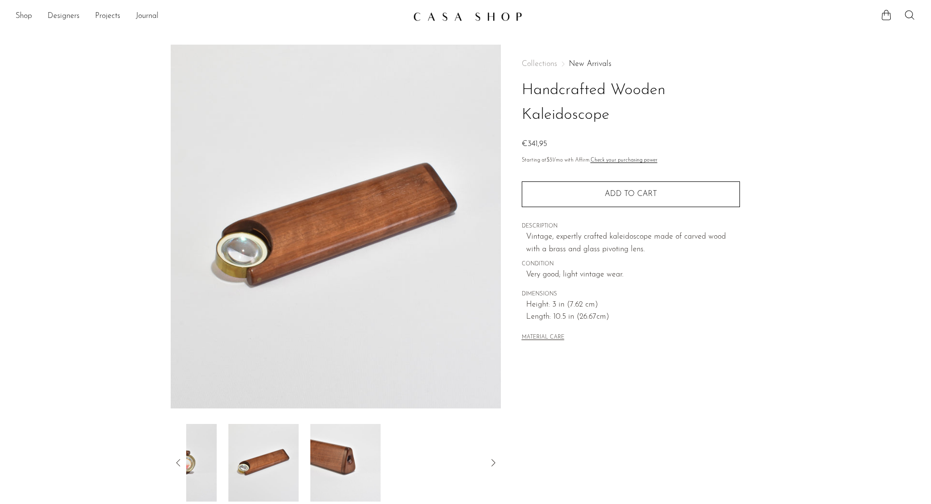
click at [333, 461] on img at bounding box center [345, 463] width 70 height 78
